Goal: Task Accomplishment & Management: Manage account settings

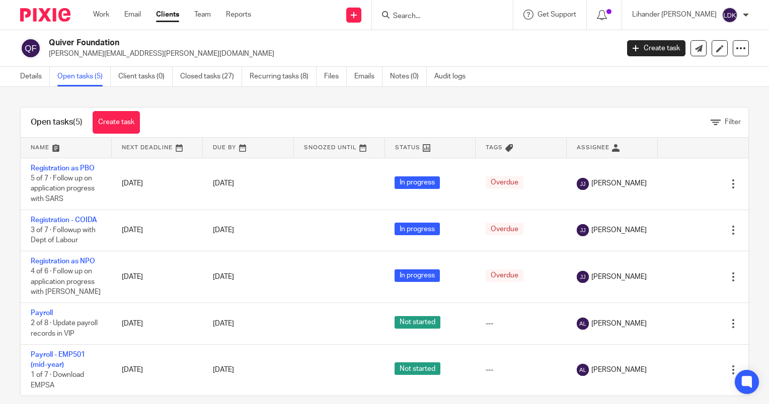
click at [425, 12] on input "Search" at bounding box center [437, 16] width 91 height 9
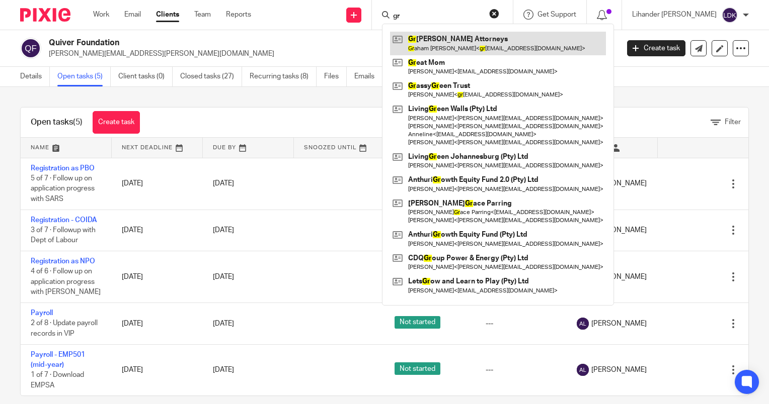
type input "gr"
click at [466, 37] on link at bounding box center [498, 43] width 216 height 23
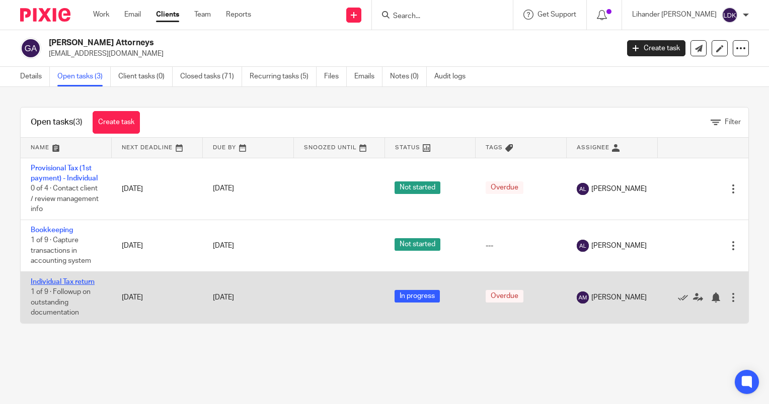
click at [53, 286] on link "Individual Tax return" at bounding box center [63, 282] width 64 height 7
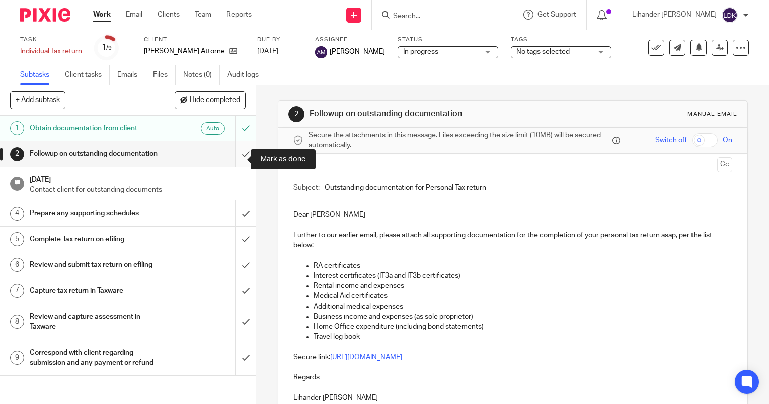
click at [236, 156] on input "submit" at bounding box center [128, 153] width 256 height 25
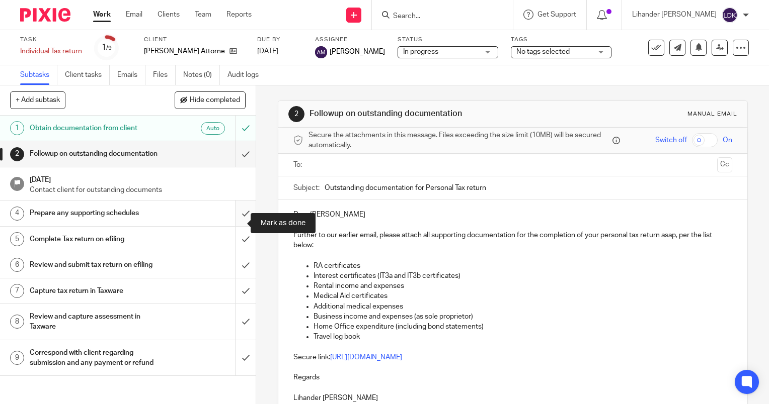
click at [229, 220] on input "submit" at bounding box center [128, 213] width 256 height 25
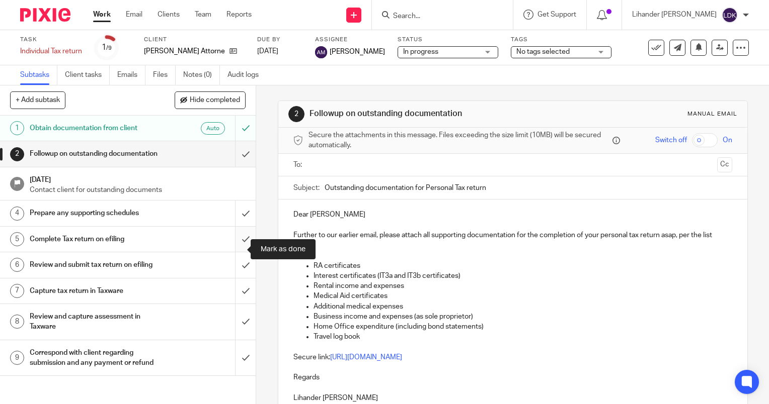
click at [238, 245] on input "submit" at bounding box center [128, 239] width 256 height 25
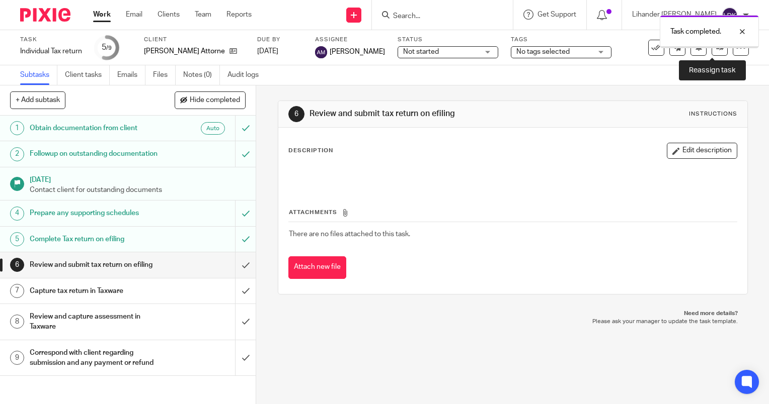
click at [717, 53] on link at bounding box center [719, 48] width 16 height 16
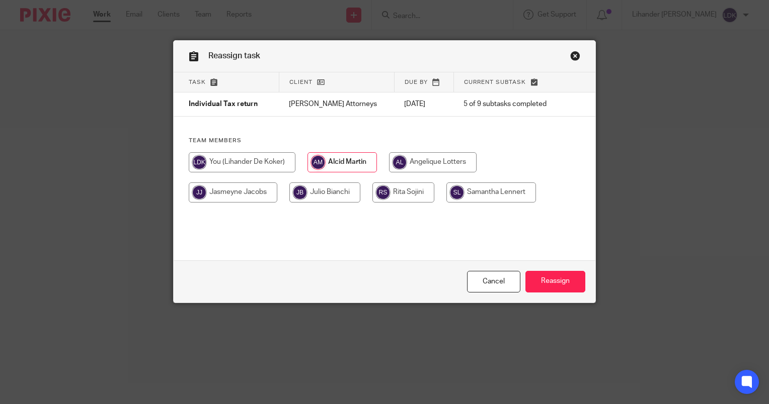
drag, startPoint x: 560, startPoint y: 282, endPoint x: 546, endPoint y: 266, distance: 21.4
click at [560, 282] on input "Reassign" at bounding box center [555, 282] width 60 height 22
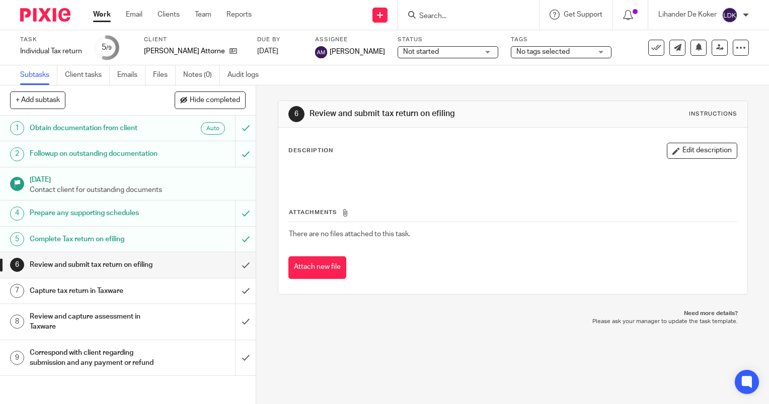
click at [436, 18] on input "Search" at bounding box center [463, 16] width 91 height 9
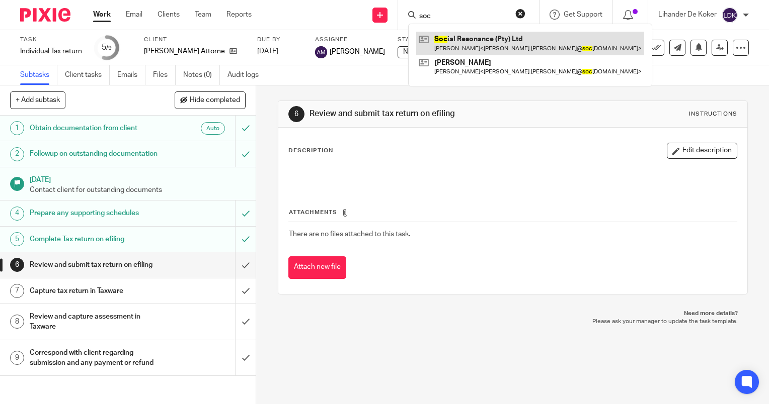
type input "soc"
click at [439, 45] on link at bounding box center [530, 43] width 228 height 23
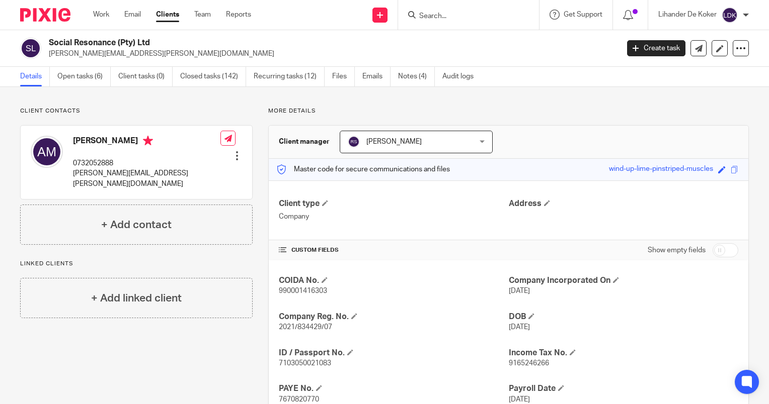
drag, startPoint x: 78, startPoint y: 72, endPoint x: 147, endPoint y: 8, distance: 94.7
click at [78, 72] on link "Open tasks (6)" at bounding box center [83, 77] width 53 height 20
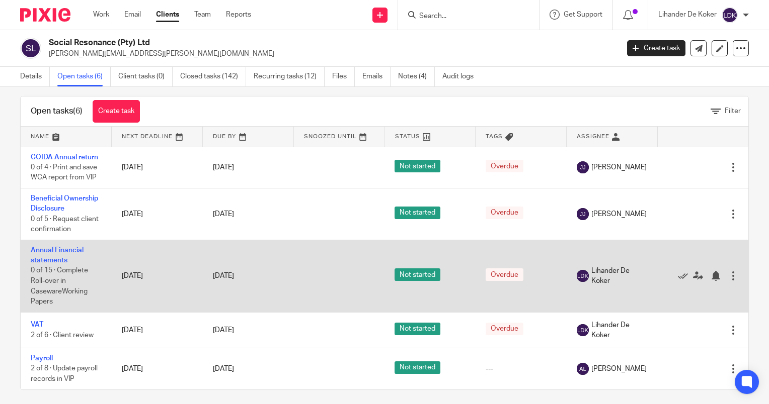
scroll to position [16, 0]
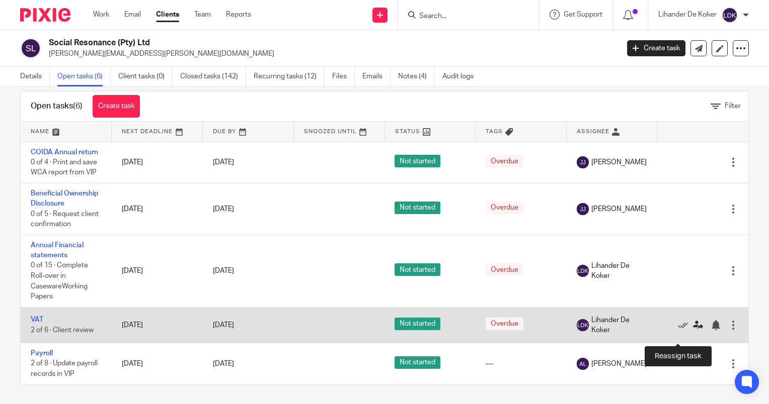
click at [693, 331] on icon at bounding box center [698, 325] width 10 height 10
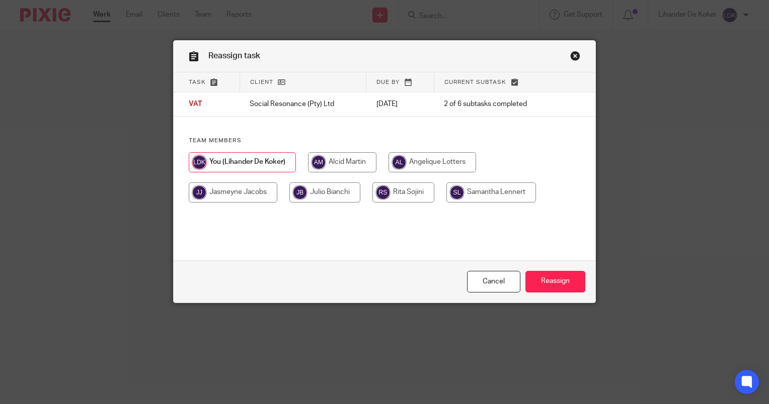
click at [363, 165] on input "radio" at bounding box center [342, 162] width 68 height 20
radio input "true"
click at [555, 286] on input "Reassign" at bounding box center [555, 282] width 60 height 22
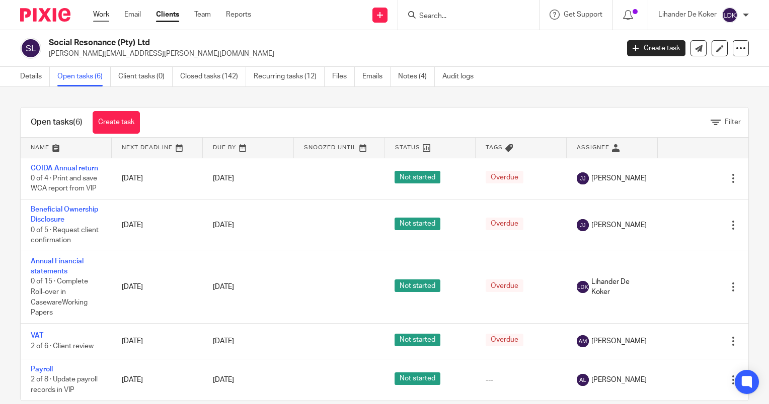
click at [101, 14] on link "Work" at bounding box center [101, 15] width 16 height 10
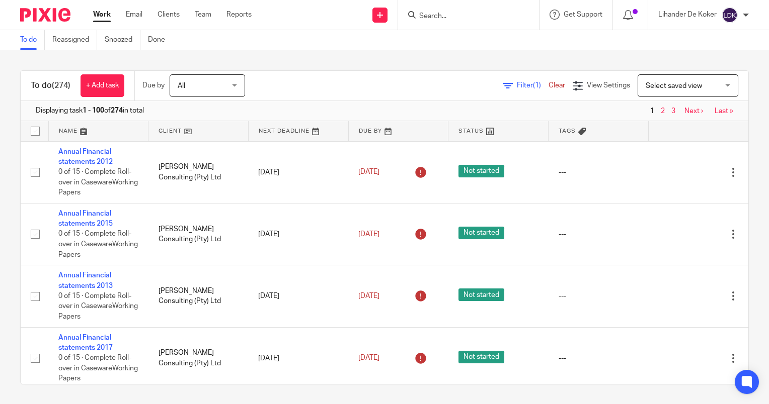
click at [734, 20] on img at bounding box center [729, 15] width 16 height 16
click at [696, 71] on span "Logout" at bounding box center [702, 69] width 23 height 7
